Goal: Task Accomplishment & Management: Manage account settings

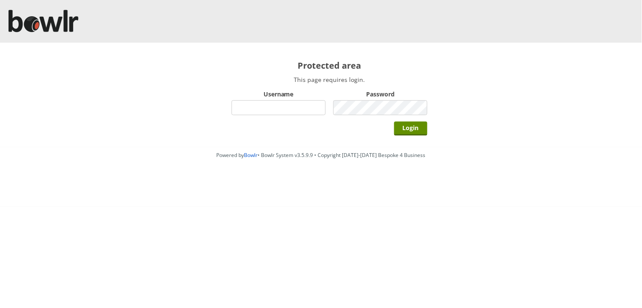
click at [283, 109] on input "Username" at bounding box center [279, 107] width 94 height 15
type input "hornseaindoorbowlsclub"
click at [394, 121] on input "Login" at bounding box center [410, 128] width 33 height 14
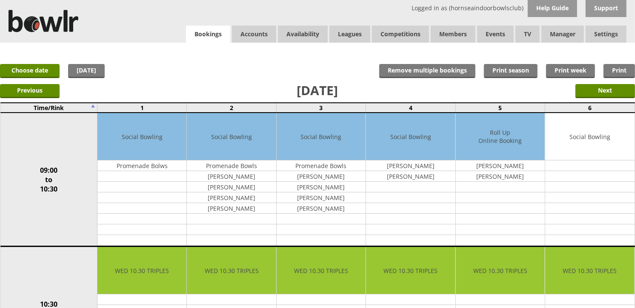
click at [219, 28] on link "Bookings" at bounding box center [208, 34] width 44 height 17
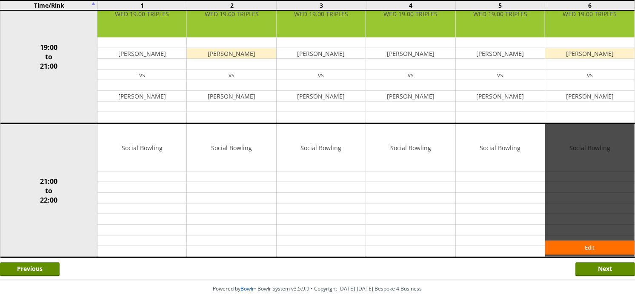
scroll to position [823, 0]
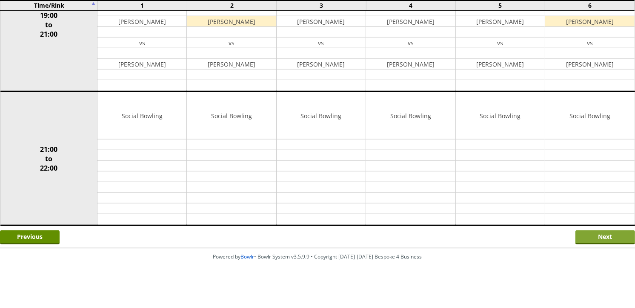
click at [590, 241] on input "Next" at bounding box center [606, 237] width 60 height 14
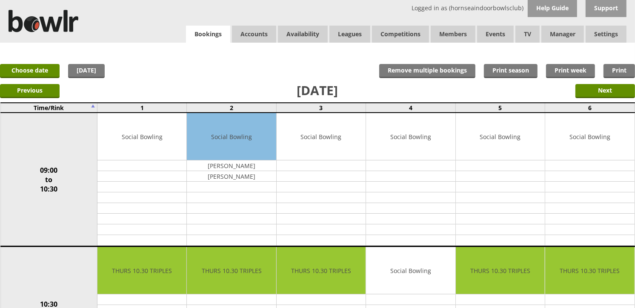
click at [212, 35] on link "Bookings" at bounding box center [208, 34] width 44 height 17
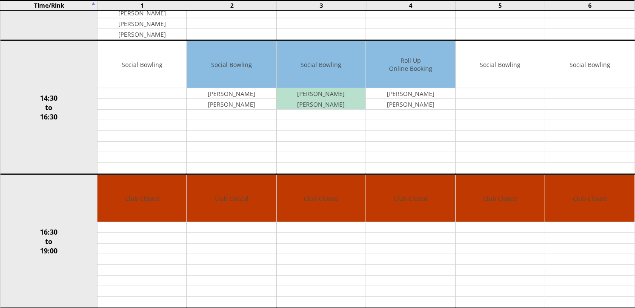
scroll to position [757, 0]
